Goal: Navigation & Orientation: Find specific page/section

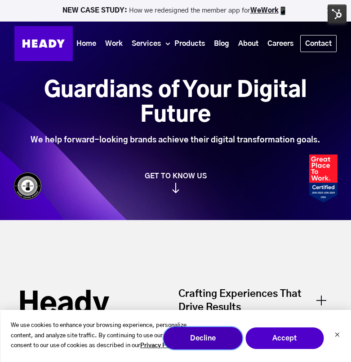
click at [198, 342] on button "Decline" at bounding box center [202, 338] width 79 height 22
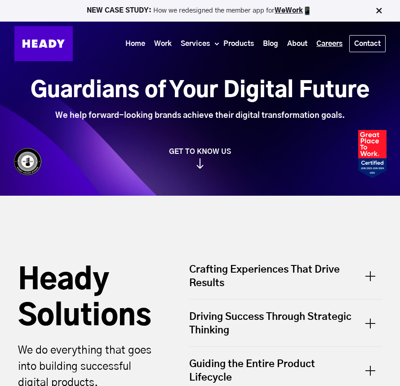
click at [327, 45] on link "Careers" at bounding box center [329, 44] width 35 height 17
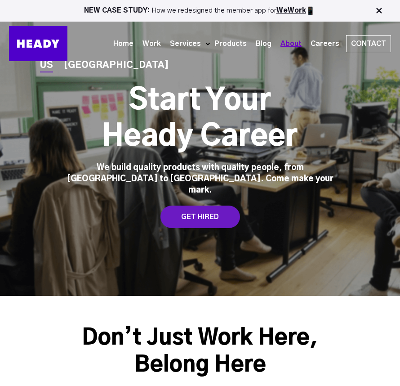
click at [300, 47] on link "About" at bounding box center [291, 44] width 30 height 17
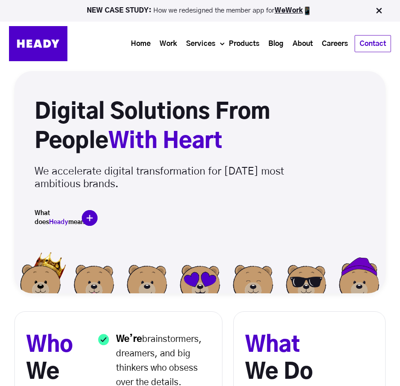
click at [88, 215] on img at bounding box center [90, 218] width 16 height 16
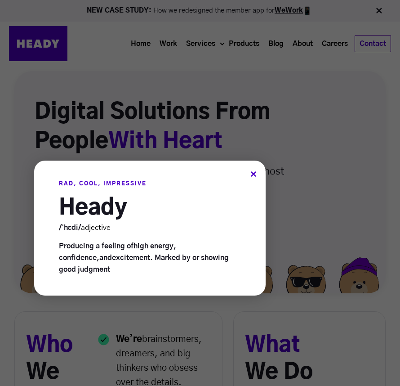
click at [254, 178] on div "×" at bounding box center [253, 174] width 6 height 9
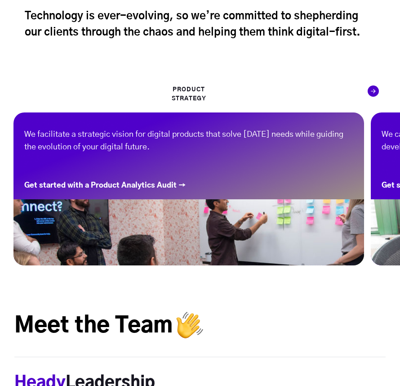
scroll to position [937, 0]
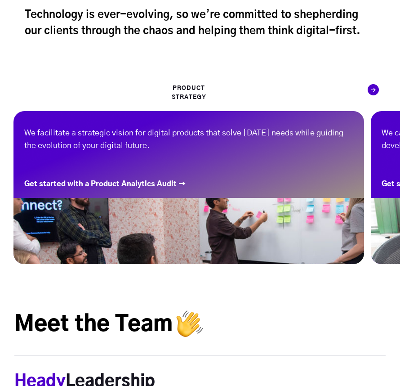
click at [376, 91] on div "Next slide" at bounding box center [373, 89] width 11 height 11
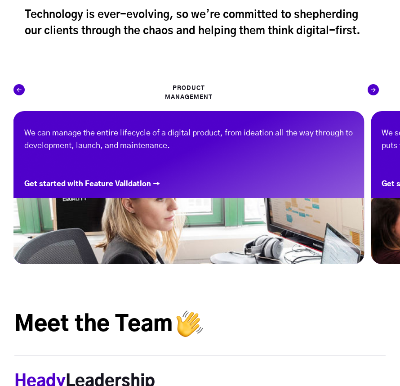
click at [377, 91] on div "Next slide" at bounding box center [373, 89] width 11 height 11
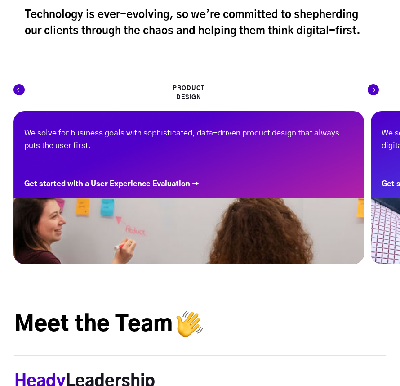
click at [377, 91] on div "Next slide" at bounding box center [373, 89] width 11 height 11
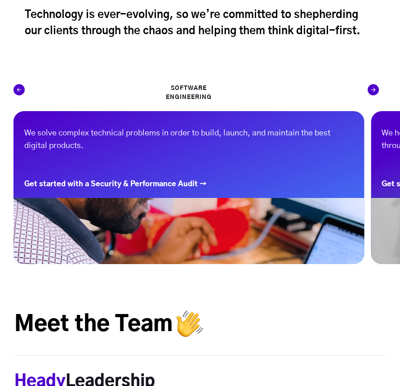
click at [377, 91] on div "Next slide" at bounding box center [373, 89] width 11 height 11
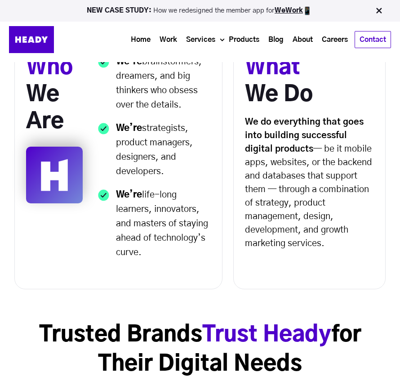
scroll to position [0, 0]
